Goal: Task Accomplishment & Management: Complete application form

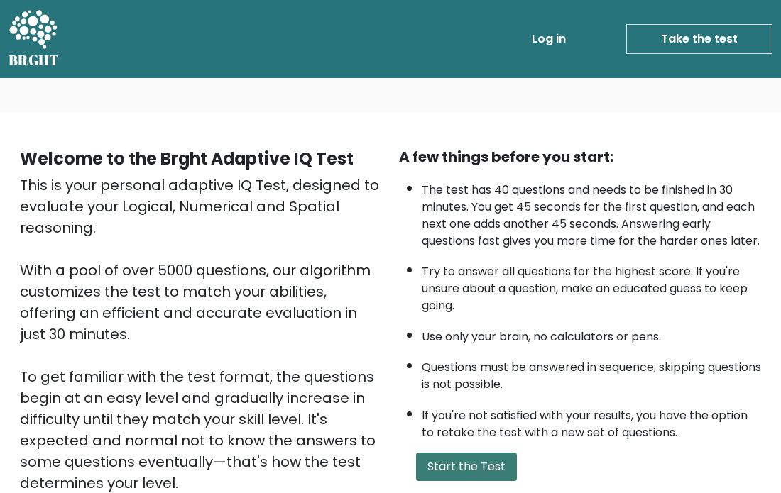
click at [473, 453] on button "Start the Test" at bounding box center [466, 467] width 101 height 28
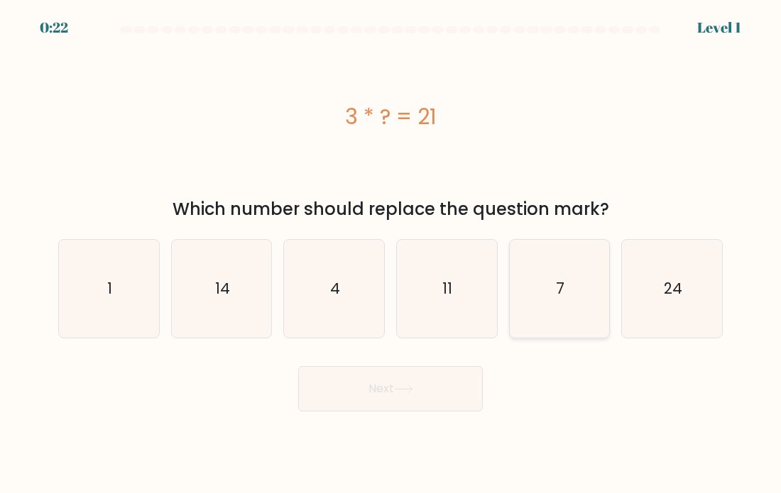
click at [542, 315] on icon "7" at bounding box center [559, 289] width 98 height 98
click at [391, 254] on input "e. 7" at bounding box center [390, 250] width 1 height 7
radio input "true"
click at [430, 397] on button "Next" at bounding box center [390, 388] width 184 height 45
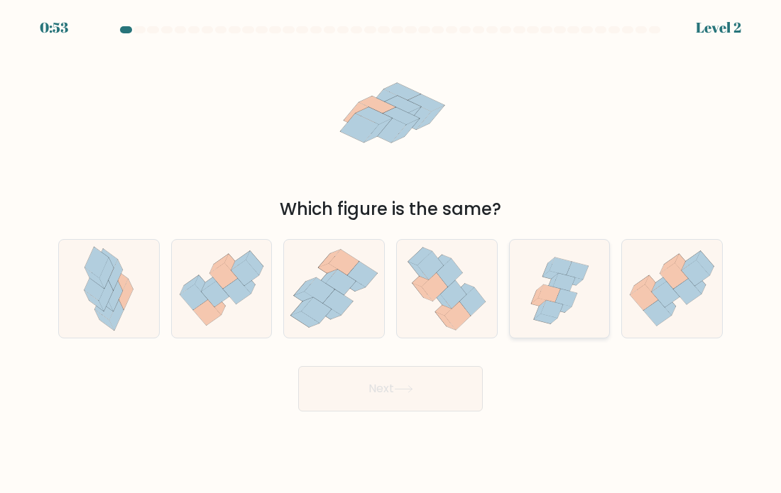
click at [558, 308] on icon at bounding box center [551, 310] width 22 height 18
click at [391, 254] on input "e." at bounding box center [390, 250] width 1 height 7
radio input "true"
click at [460, 390] on button "Next" at bounding box center [390, 388] width 184 height 45
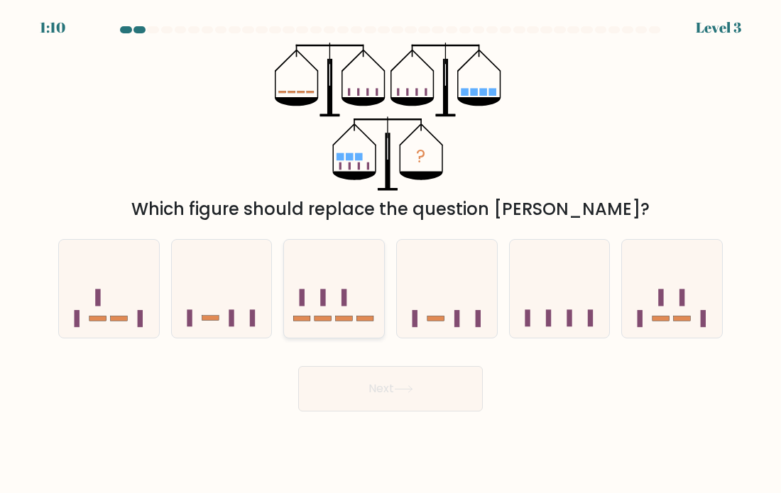
click at [337, 279] on icon at bounding box center [334, 288] width 100 height 83
click at [390, 254] on input "c." at bounding box center [390, 250] width 1 height 7
radio input "true"
click at [397, 406] on button "Next" at bounding box center [390, 388] width 184 height 45
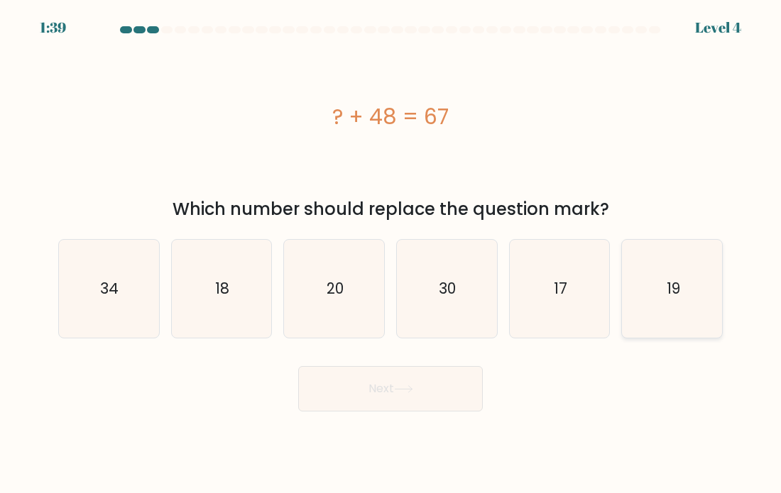
click at [639, 323] on icon "19" at bounding box center [672, 289] width 98 height 98
click at [391, 254] on input "f. 19" at bounding box center [390, 250] width 1 height 7
radio input "true"
click at [442, 405] on button "Next" at bounding box center [390, 388] width 184 height 45
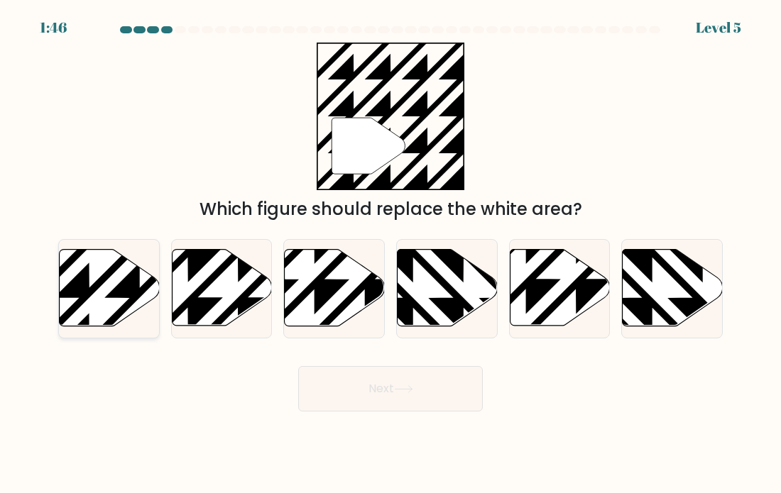
click at [143, 290] on icon at bounding box center [140, 248] width 202 height 202
click at [390, 254] on input "a." at bounding box center [390, 250] width 1 height 7
radio input "true"
click at [350, 384] on button "Next" at bounding box center [390, 388] width 184 height 45
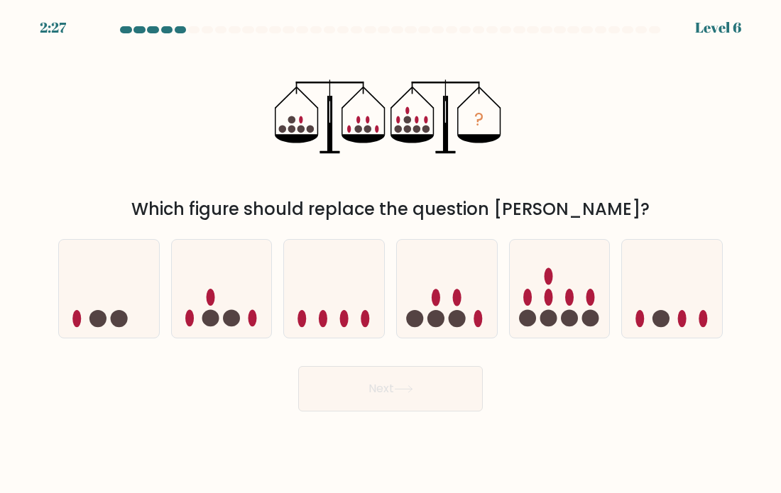
click at [338, 379] on button "Next" at bounding box center [390, 388] width 184 height 45
click at [263, 383] on div "Next" at bounding box center [390, 384] width 681 height 56
click at [302, 383] on button "Next" at bounding box center [390, 388] width 184 height 45
click at [276, 387] on div "Next" at bounding box center [390, 384] width 681 height 56
click at [305, 388] on button "Next" at bounding box center [390, 388] width 184 height 45
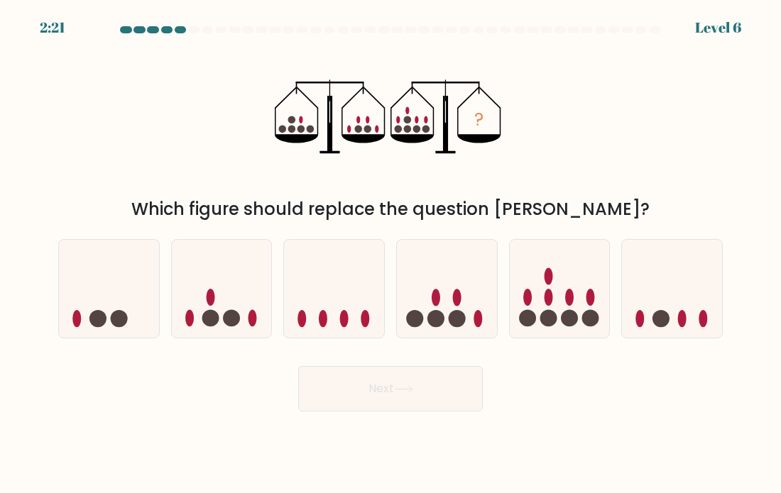
click at [305, 388] on button "Next" at bounding box center [390, 388] width 184 height 45
click at [303, 388] on button "Next" at bounding box center [390, 388] width 184 height 45
click at [246, 392] on div "Next" at bounding box center [390, 384] width 681 height 56
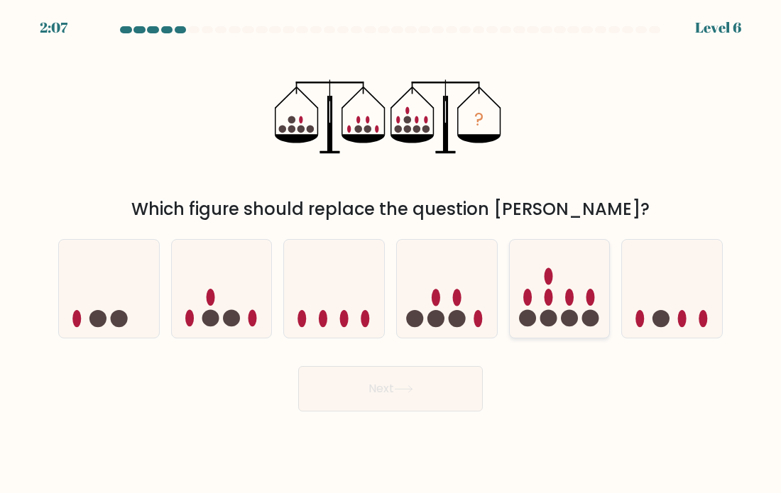
click at [528, 321] on circle at bounding box center [527, 318] width 17 height 17
click at [391, 254] on input "e." at bounding box center [390, 250] width 1 height 7
radio input "true"
click at [447, 398] on button "Next" at bounding box center [390, 388] width 184 height 45
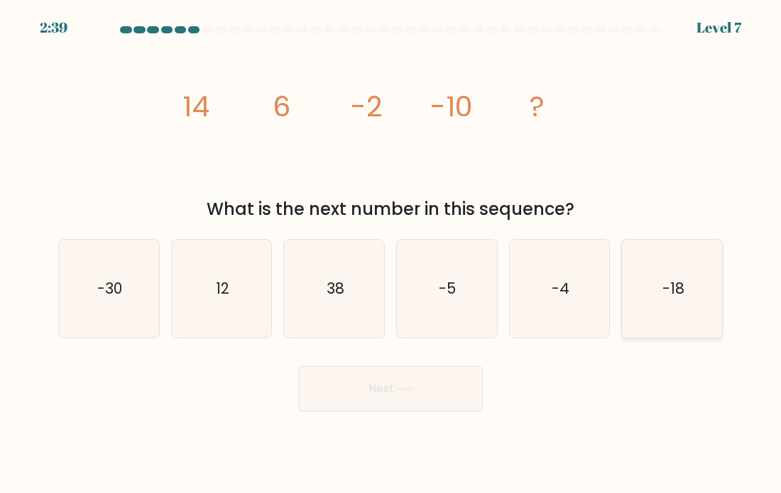
click at [641, 311] on icon "-18" at bounding box center [672, 289] width 98 height 98
click at [391, 254] on input "f. -18" at bounding box center [390, 250] width 1 height 7
radio input "true"
click at [434, 400] on button "Next" at bounding box center [390, 388] width 184 height 45
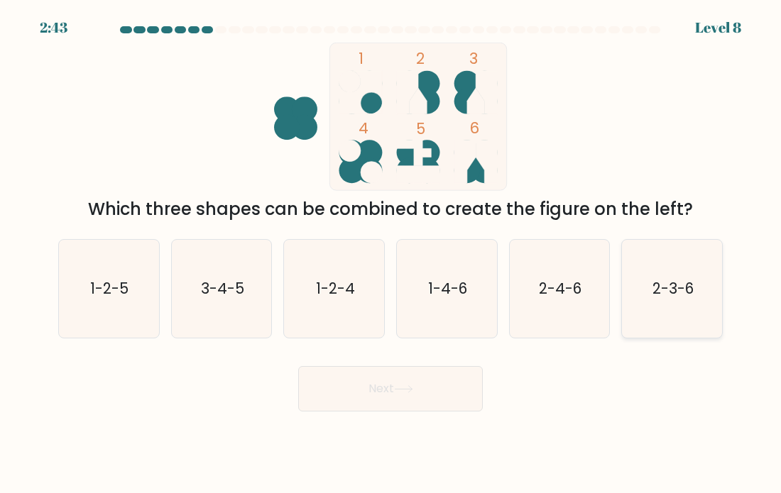
click at [657, 315] on icon "2-3-6" at bounding box center [672, 289] width 98 height 98
click at [391, 254] on input "f. 2-3-6" at bounding box center [390, 250] width 1 height 7
radio input "true"
click at [392, 397] on button "Next" at bounding box center [390, 388] width 184 height 45
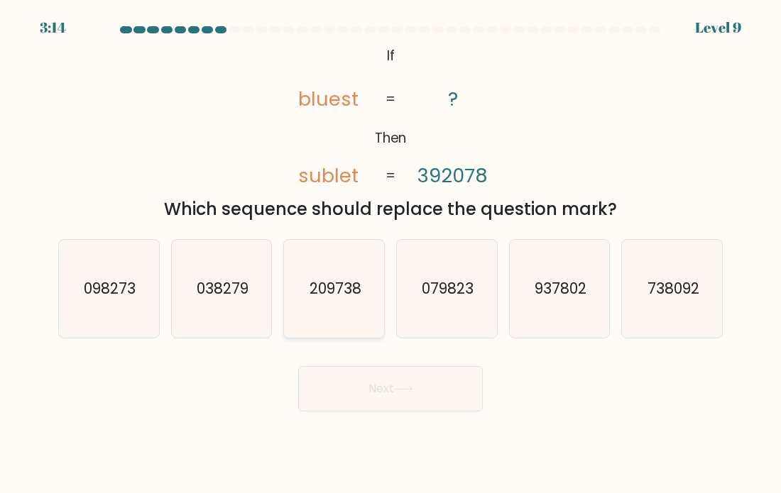
click at [301, 290] on icon "209738" at bounding box center [334, 289] width 98 height 98
click at [390, 254] on input "c. 209738" at bounding box center [390, 250] width 1 height 7
radio input "true"
click at [322, 373] on button "Next" at bounding box center [390, 388] width 184 height 45
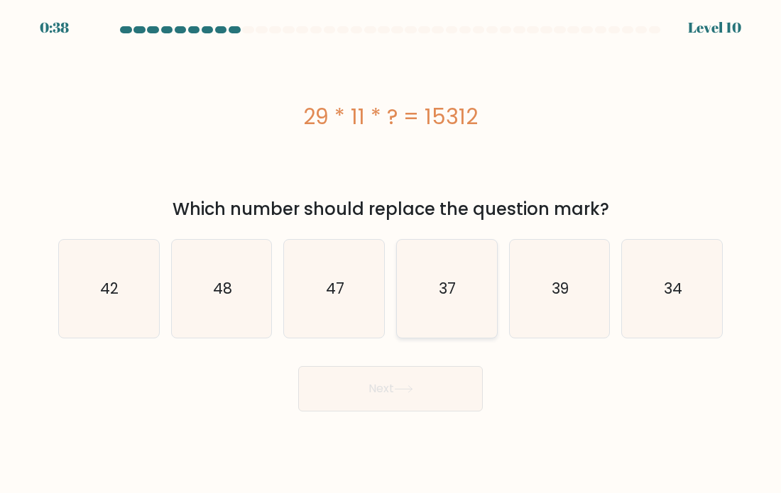
click at [447, 308] on icon "37" at bounding box center [446, 289] width 98 height 98
click at [391, 254] on input "d. 37" at bounding box center [390, 250] width 1 height 7
radio input "true"
click at [383, 390] on button "Next" at bounding box center [390, 388] width 184 height 45
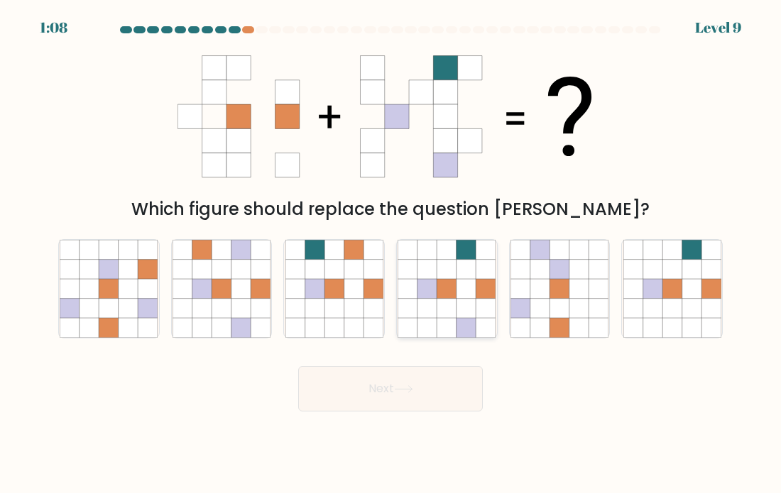
click at [416, 324] on icon at bounding box center [407, 327] width 19 height 19
click at [391, 254] on input "d." at bounding box center [390, 250] width 1 height 7
radio input "true"
click at [369, 394] on button "Next" at bounding box center [390, 388] width 184 height 45
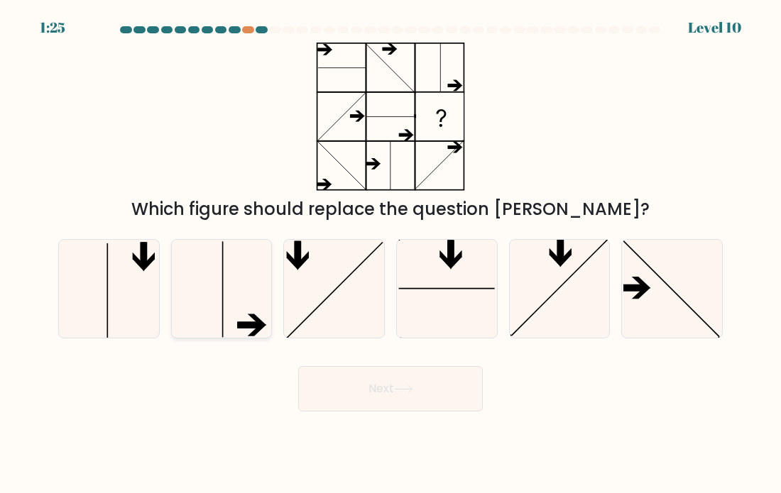
click at [248, 324] on icon at bounding box center [249, 324] width 25 height 6
click at [390, 254] on input "b." at bounding box center [390, 250] width 1 height 7
radio input "true"
click at [341, 400] on button "Next" at bounding box center [390, 388] width 184 height 45
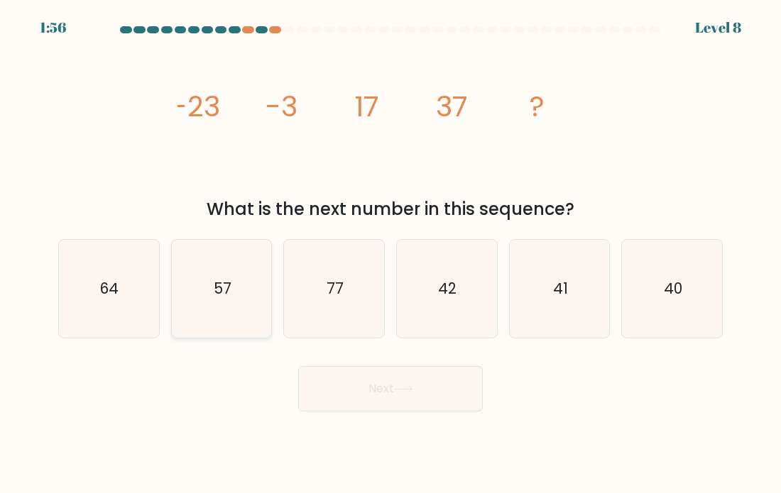
click at [266, 322] on icon "57" at bounding box center [221, 289] width 98 height 98
click at [390, 254] on input "b. 57" at bounding box center [390, 250] width 1 height 7
radio input "true"
click at [307, 380] on button "Next" at bounding box center [390, 388] width 184 height 45
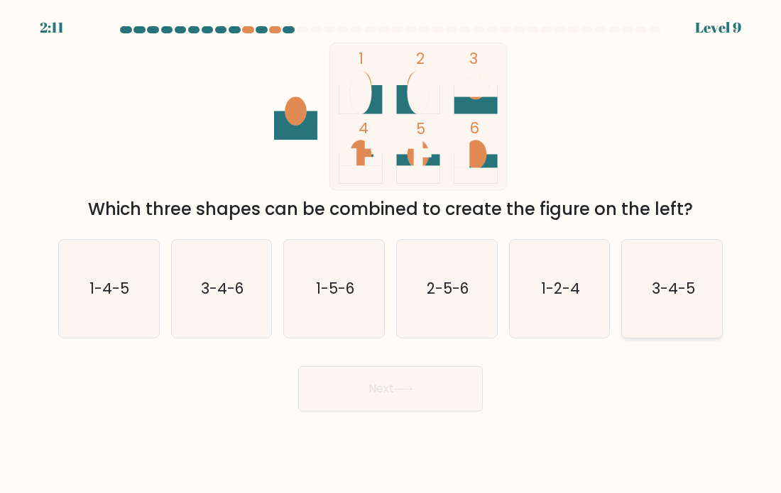
click at [678, 286] on text "3-4-5" at bounding box center [672, 288] width 43 height 21
click at [391, 254] on input "f. 3-4-5" at bounding box center [390, 250] width 1 height 7
radio input "true"
click at [439, 401] on button "Next" at bounding box center [390, 388] width 184 height 45
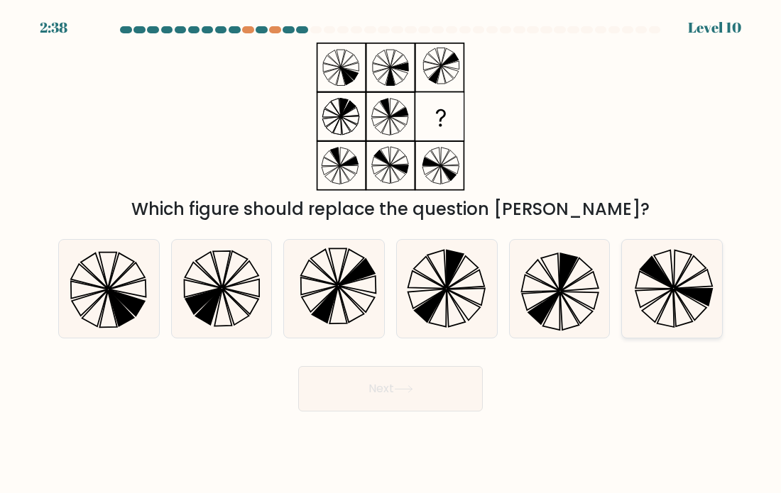
click at [677, 274] on icon at bounding box center [672, 289] width 98 height 98
click at [391, 254] on input "f." at bounding box center [390, 250] width 1 height 7
radio input "true"
click at [448, 382] on button "Next" at bounding box center [390, 388] width 184 height 45
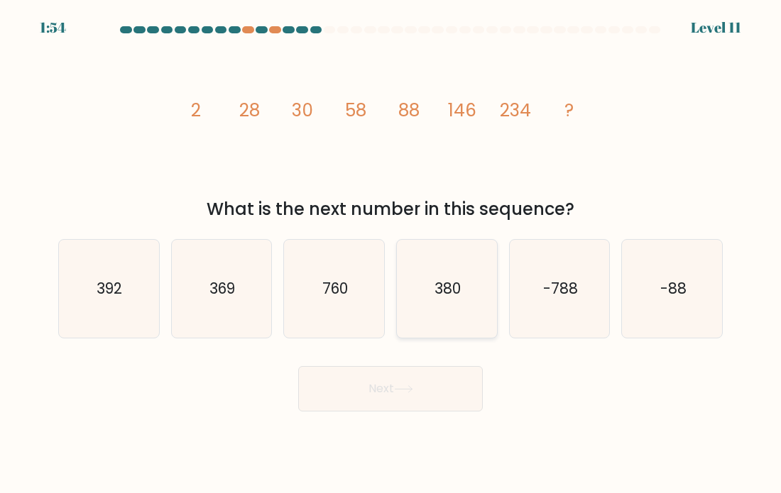
click at [413, 311] on icon "380" at bounding box center [446, 289] width 98 height 98
click at [391, 254] on input "d. 380" at bounding box center [390, 250] width 1 height 7
radio input "true"
click at [367, 390] on button "Next" at bounding box center [390, 388] width 184 height 45
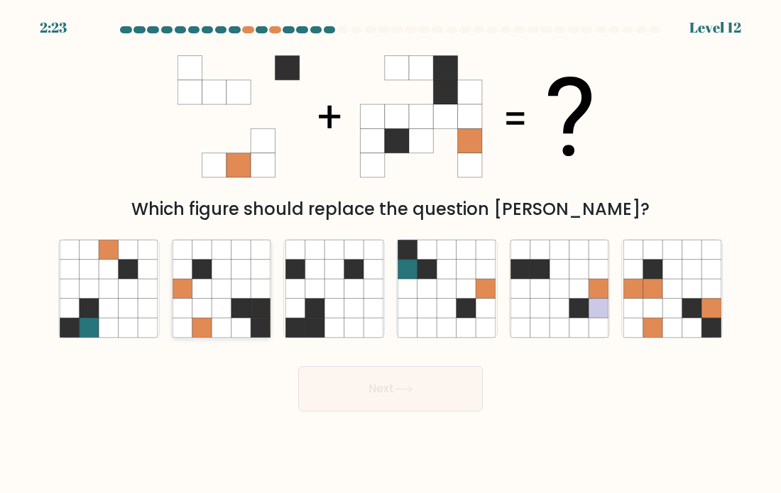
click at [243, 321] on icon at bounding box center [240, 327] width 19 height 19
click at [390, 254] on input "b." at bounding box center [390, 250] width 1 height 7
radio input "true"
click at [312, 392] on button "Next" at bounding box center [390, 388] width 184 height 45
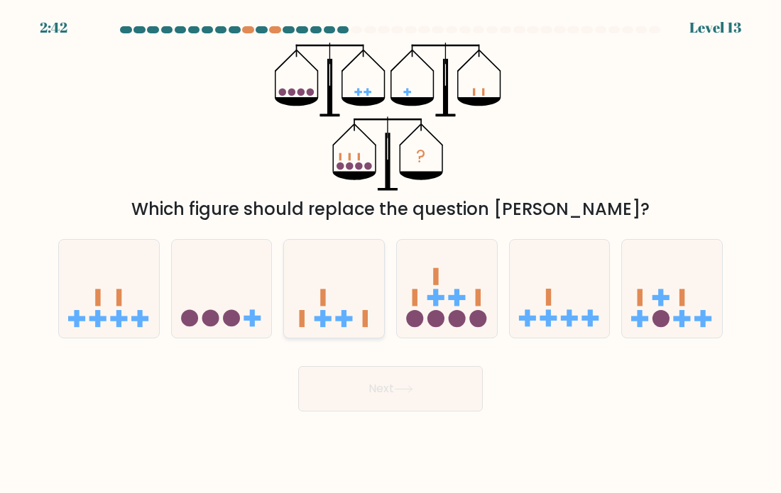
click at [328, 297] on icon at bounding box center [334, 288] width 100 height 83
click at [390, 254] on input "c." at bounding box center [390, 250] width 1 height 7
radio input "true"
click at [351, 383] on button "Next" at bounding box center [390, 388] width 184 height 45
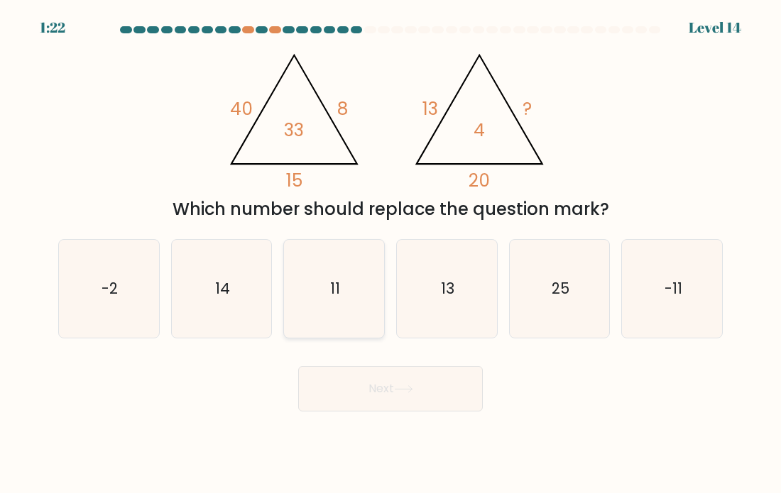
click at [325, 309] on icon "11" at bounding box center [334, 289] width 98 height 98
click at [390, 254] on input "c. 11" at bounding box center [390, 250] width 1 height 7
radio input "true"
click at [321, 373] on button "Next" at bounding box center [390, 388] width 184 height 45
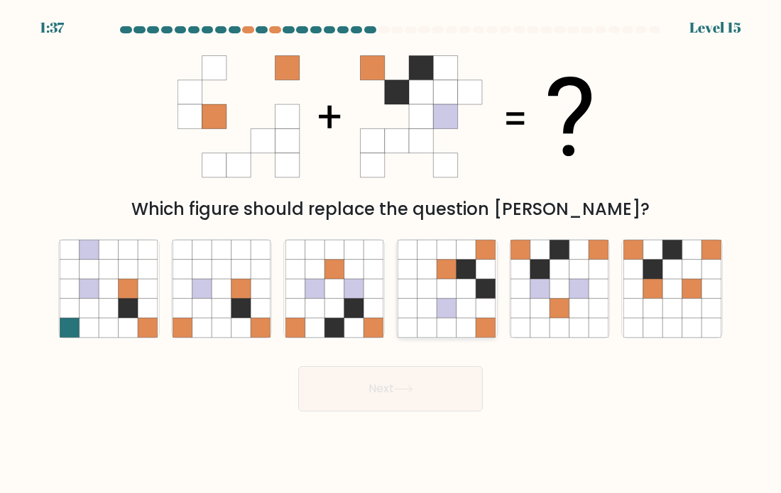
click at [406, 307] on icon at bounding box center [407, 307] width 19 height 19
click at [391, 254] on input "d." at bounding box center [390, 250] width 1 height 7
radio input "true"
click at [373, 391] on button "Next" at bounding box center [390, 388] width 184 height 45
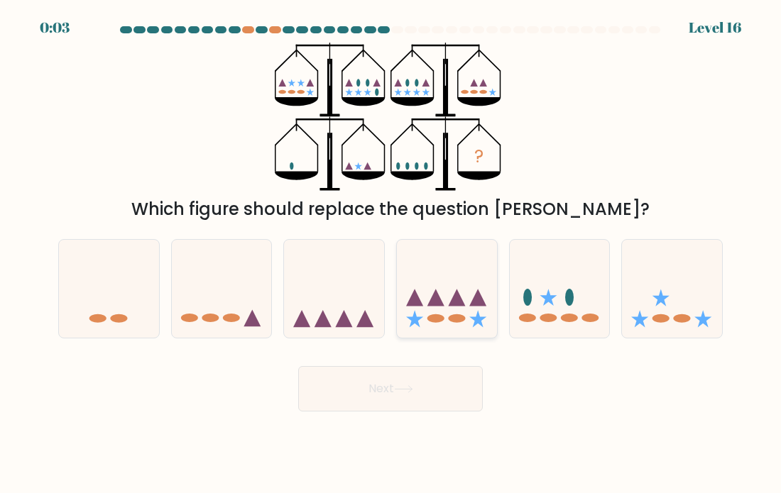
click at [422, 321] on icon at bounding box center [447, 288] width 100 height 83
click at [391, 254] on input "d." at bounding box center [390, 250] width 1 height 7
radio input "true"
click at [387, 398] on button "Next" at bounding box center [390, 388] width 184 height 45
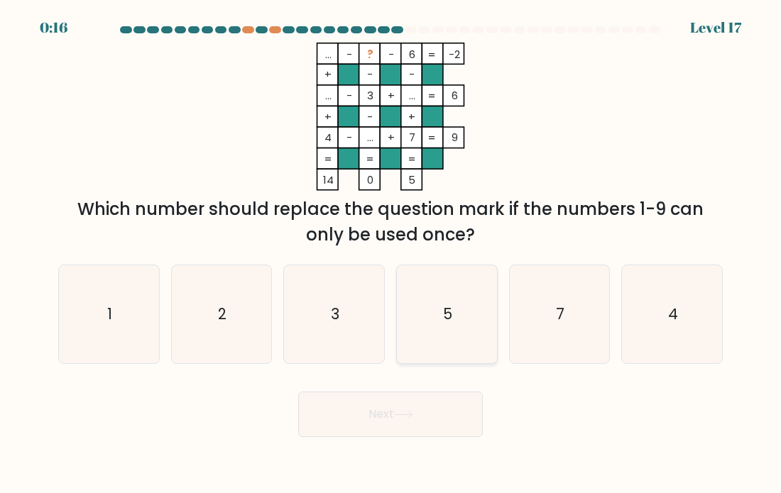
click at [472, 347] on icon "5" at bounding box center [446, 314] width 98 height 98
click at [391, 254] on input "d. 5" at bounding box center [390, 250] width 1 height 7
radio input "true"
click at [417, 417] on button "Next" at bounding box center [390, 414] width 184 height 45
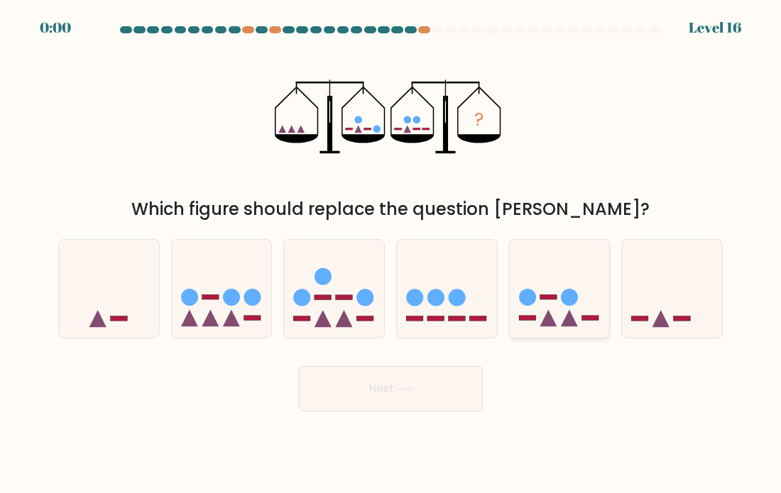
click at [543, 318] on icon at bounding box center [559, 288] width 100 height 83
click at [391, 254] on input "e." at bounding box center [390, 250] width 1 height 7
radio input "true"
click at [470, 360] on div "Next" at bounding box center [390, 384] width 681 height 56
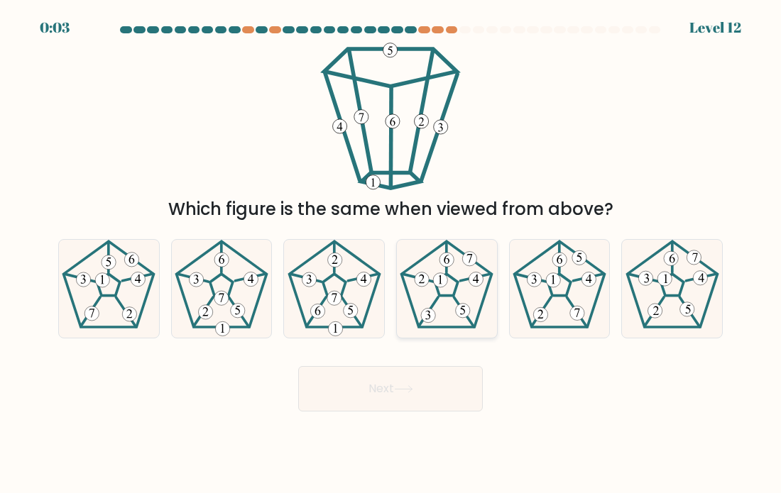
click at [431, 302] on icon at bounding box center [446, 289] width 98 height 98
click at [391, 254] on input "d." at bounding box center [390, 250] width 1 height 7
radio input "true"
click at [404, 388] on icon at bounding box center [403, 389] width 19 height 8
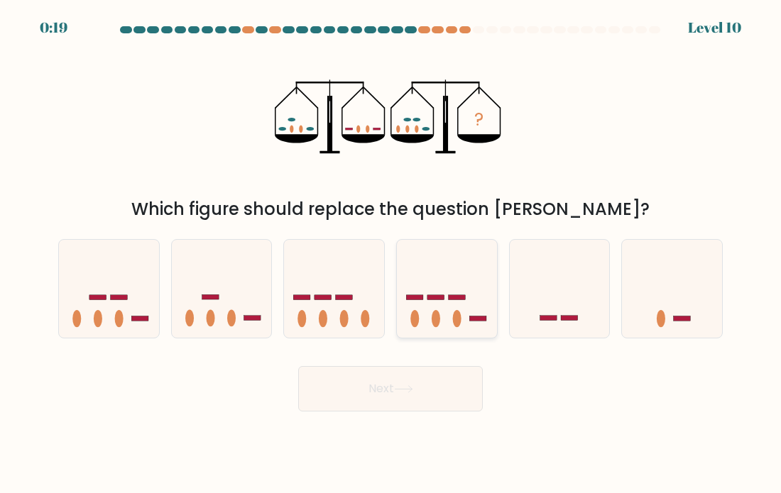
click at [468, 331] on div at bounding box center [446, 288] width 101 height 99
click at [391, 254] on input "d." at bounding box center [390, 250] width 1 height 7
radio input "true"
click at [214, 334] on div at bounding box center [221, 288] width 101 height 99
click at [390, 254] on input "b." at bounding box center [390, 250] width 1 height 7
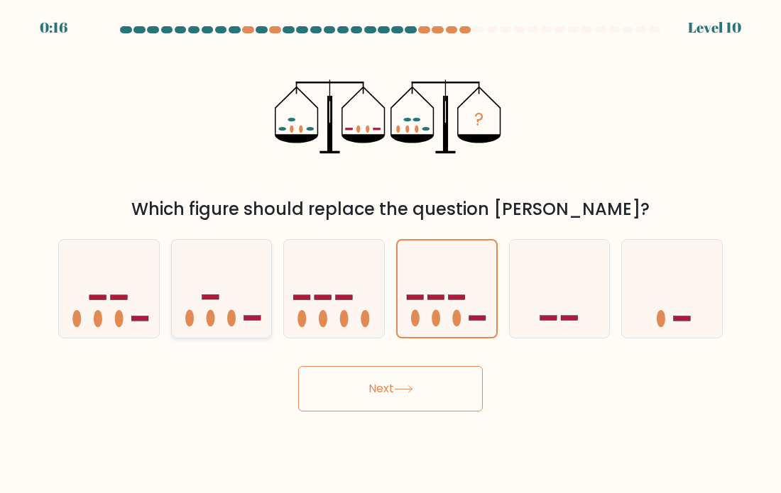
radio input "true"
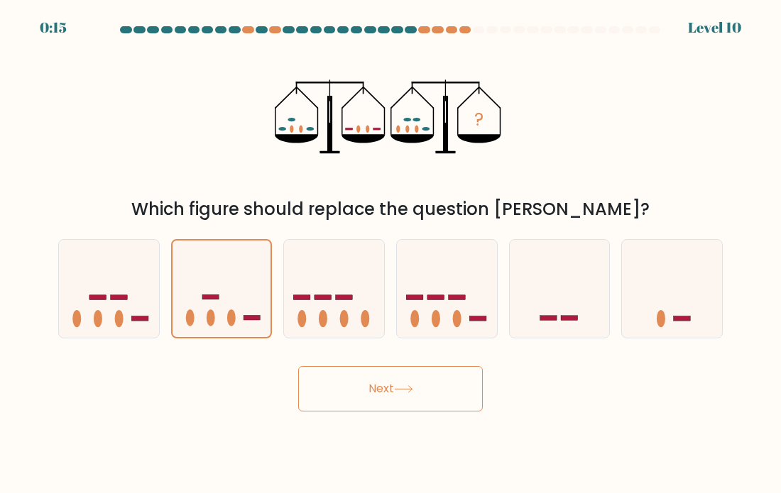
click at [333, 393] on button "Next" at bounding box center [390, 388] width 184 height 45
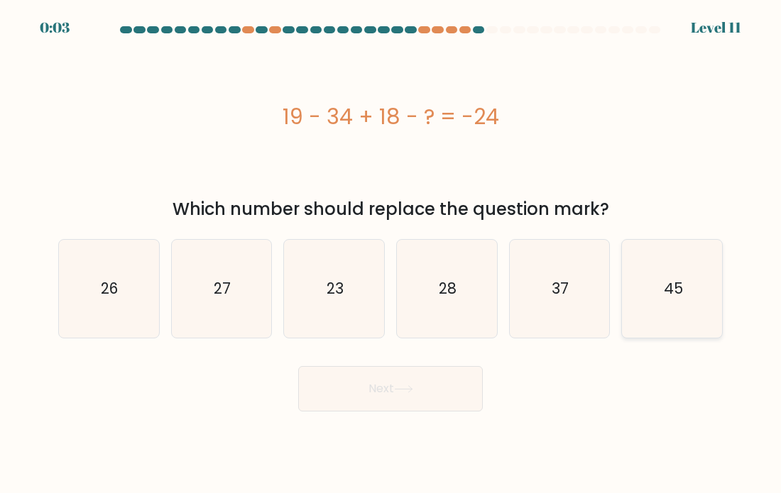
click at [641, 290] on icon "45" at bounding box center [672, 289] width 98 height 98
click at [391, 254] on input "f. 45" at bounding box center [390, 250] width 1 height 7
radio input "true"
click at [463, 390] on button "Next" at bounding box center [390, 388] width 184 height 45
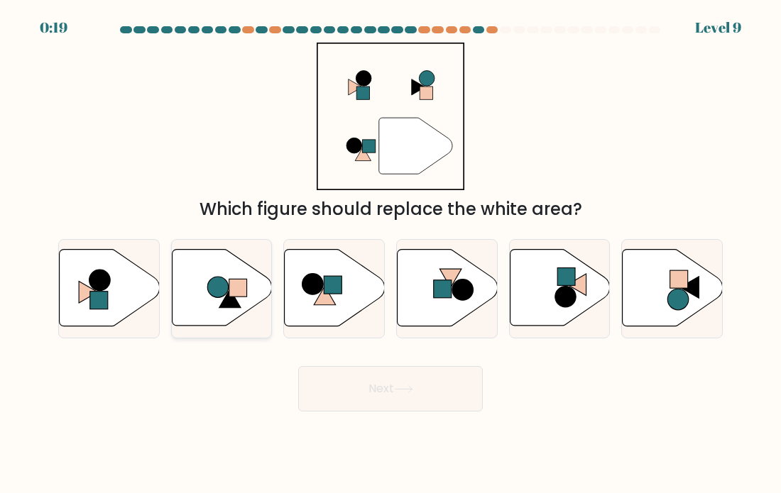
click at [245, 325] on icon at bounding box center [222, 288] width 100 height 78
click at [390, 254] on input "b." at bounding box center [390, 250] width 1 height 7
radio input "true"
click at [364, 400] on button "Next" at bounding box center [390, 388] width 184 height 45
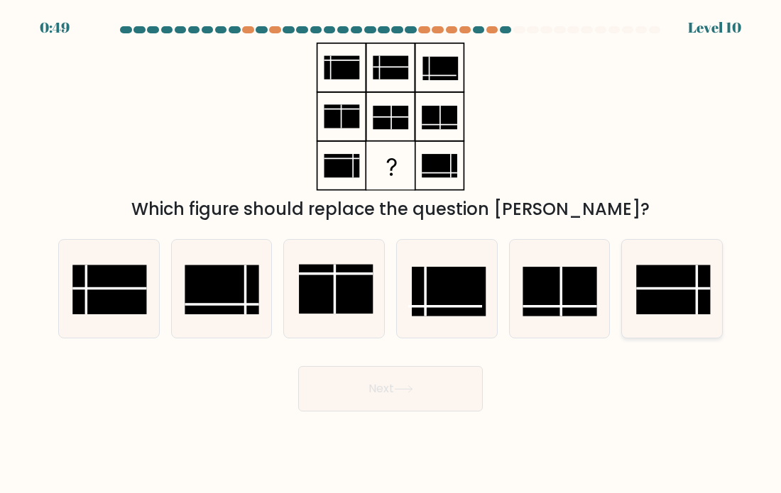
click at [652, 282] on rect at bounding box center [673, 289] width 74 height 49
click at [391, 254] on input "f." at bounding box center [390, 250] width 1 height 7
radio input "true"
click at [443, 381] on button "Next" at bounding box center [390, 388] width 184 height 45
